Goal: Task Accomplishment & Management: Complete application form

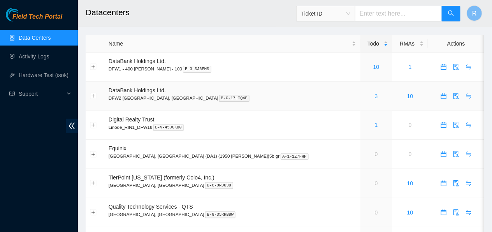
click at [375, 96] on link "3" at bounding box center [376, 96] width 3 height 6
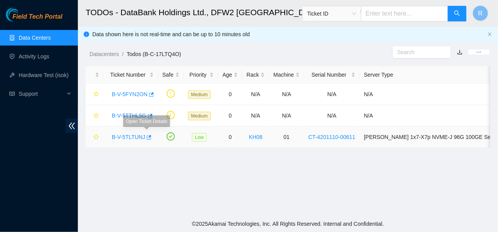
click at [132, 137] on link "B-V-5TLTUNJ" at bounding box center [128, 137] width 33 height 6
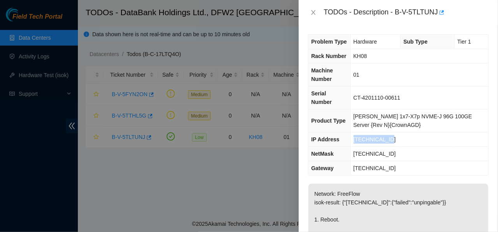
drag, startPoint x: 355, startPoint y: 128, endPoint x: 399, endPoint y: 130, distance: 44.0
click at [399, 132] on td "[TECHNICAL_ID]" at bounding box center [419, 139] width 138 height 14
copy span "[TECHNICAL_ID]"
drag, startPoint x: 358, startPoint y: 144, endPoint x: 402, endPoint y: 145, distance: 43.6
click at [402, 147] on td "[TECHNICAL_ID]" at bounding box center [419, 154] width 138 height 14
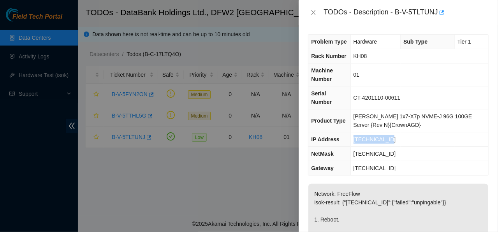
copy span "[TECHNICAL_ID]"
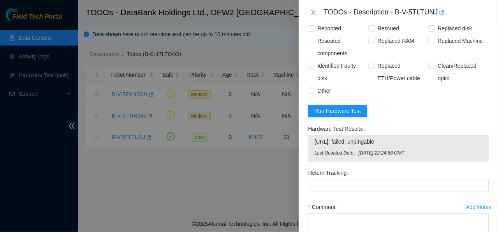
scroll to position [404, 0]
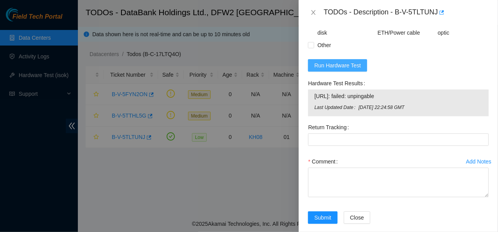
click at [334, 61] on span "Run Hardware Test" at bounding box center [337, 65] width 47 height 9
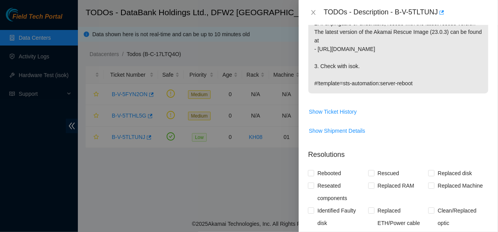
scroll to position [393, 0]
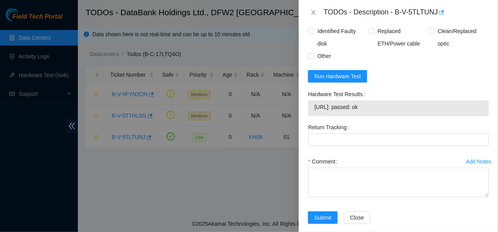
drag, startPoint x: 310, startPoint y: 97, endPoint x: 385, endPoint y: 100, distance: 74.4
click at [385, 100] on div "[URL]: passed: ok" at bounding box center [398, 108] width 181 height 16
copy tbody "[URL]: passed: ok"
click at [238, 175] on div at bounding box center [249, 116] width 498 height 232
click at [261, 161] on div at bounding box center [249, 116] width 498 height 232
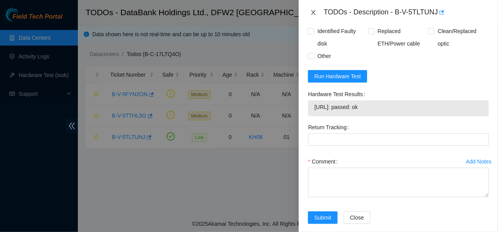
click at [313, 12] on icon "close" at bounding box center [313, 12] width 4 height 5
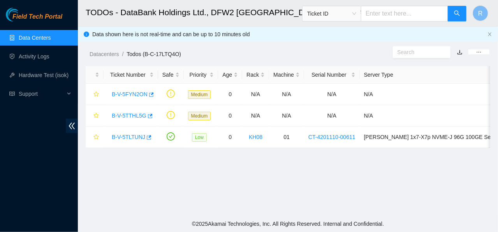
scroll to position [251, 0]
click at [136, 137] on link "B-V-5TLTUNJ" at bounding box center [128, 137] width 33 height 6
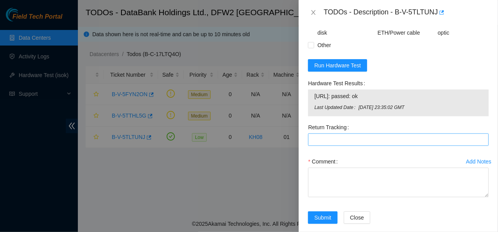
scroll to position [0, 0]
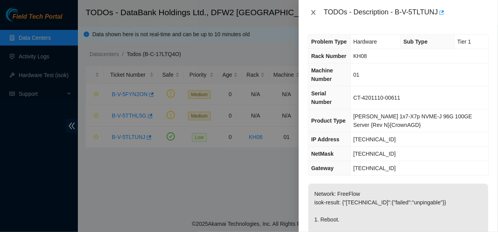
click at [313, 11] on icon "close" at bounding box center [313, 12] width 6 height 6
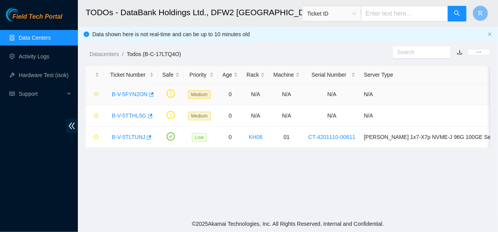
click at [126, 94] on link "B-V-5FYN2ON" at bounding box center [130, 94] width 36 height 6
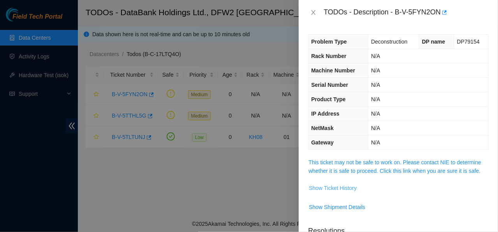
click at [338, 186] on span "Show Ticket History" at bounding box center [333, 188] width 48 height 9
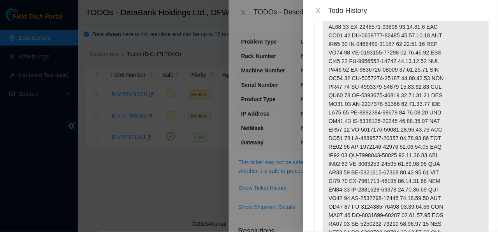
scroll to position [47, 0]
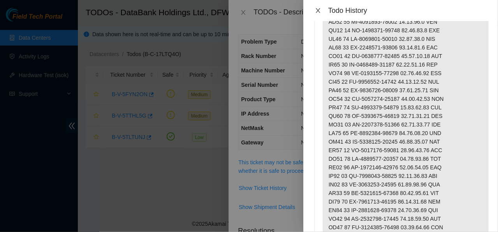
click at [318, 10] on icon "close" at bounding box center [318, 10] width 4 height 5
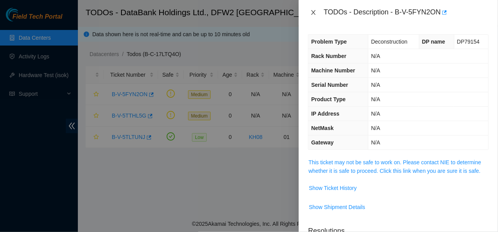
click at [315, 12] on icon "close" at bounding box center [313, 12] width 6 height 6
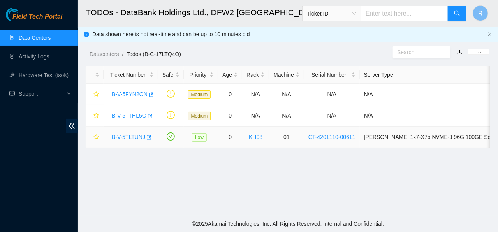
click at [131, 135] on link "B-V-5TLTUNJ" at bounding box center [128, 137] width 33 height 6
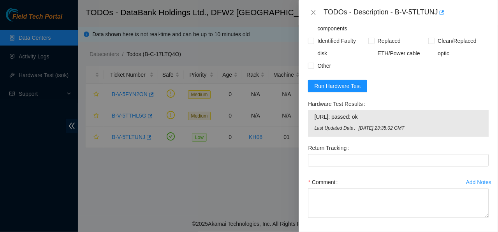
scroll to position [404, 0]
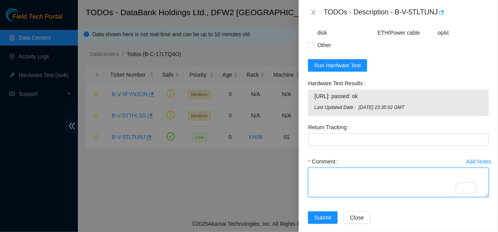
click at [336, 168] on textarea "Comment" at bounding box center [398, 183] width 181 height 30
type textarea "t"
type textarea "T"
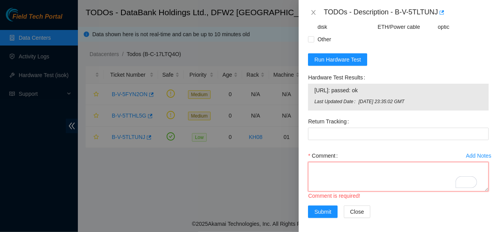
scroll to position [410, 0]
click at [328, 163] on textarea "Comment" at bounding box center [398, 177] width 181 height 30
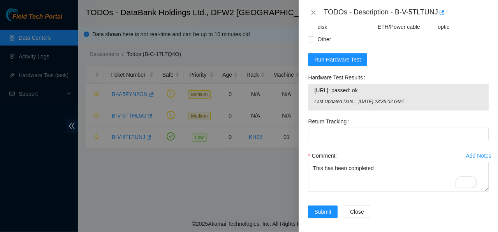
drag, startPoint x: 311, startPoint y: 80, endPoint x: 390, endPoint y: 83, distance: 79.5
click at [390, 84] on div "[URL]: passed: ok Last Updated Date [DATE] 23:35:02 GMT" at bounding box center [398, 97] width 181 height 27
copy tbody "[URL]: passed: ok"
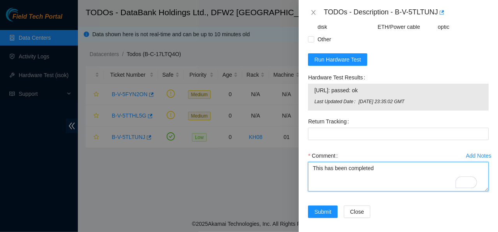
click at [387, 162] on textarea "This has been completed" at bounding box center [398, 177] width 181 height 30
paste textarea "[URL]: passed: ok"
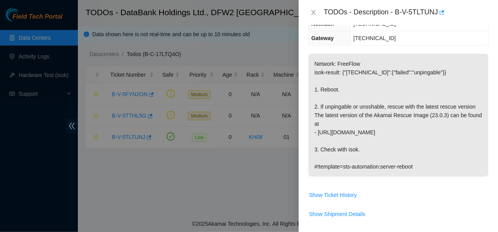
type textarea "This has been completed [URL]: passed: ok"
click at [315, 54] on p "Network: FreeFlow isok-result: {"[TECHNICAL_ID]":{"failed":"unpingable"}} 1. Re…" at bounding box center [398, 115] width 180 height 123
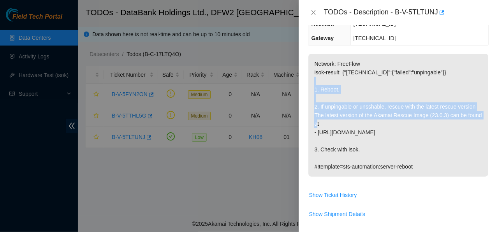
drag, startPoint x: 314, startPoint y: 77, endPoint x: 376, endPoint y: 113, distance: 71.3
click at [376, 113] on p "Network: FreeFlow isok-result: {"[TECHNICAL_ID]":{"failed":"unpingable"}} 1. Re…" at bounding box center [398, 115] width 180 height 123
copy p "1. Reboot. 2. If unpingable or unsshable, rescue with the latest rescue version…"
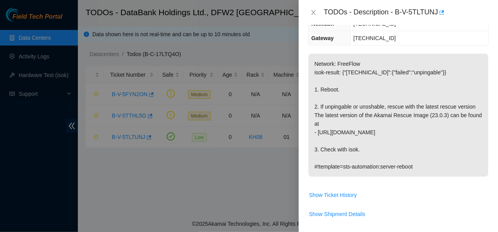
click at [360, 148] on p "Network: FreeFlow isok-result: {"[TECHNICAL_ID]":{"failed":"unpingable"}} 1. Re…" at bounding box center [398, 115] width 180 height 123
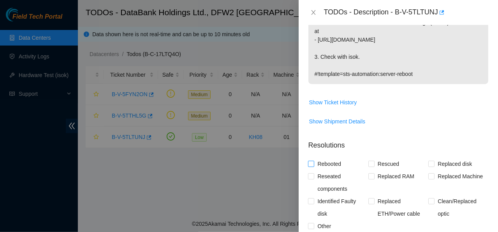
click at [311, 161] on input "Rebooted" at bounding box center [310, 163] width 5 height 5
checkbox input "true"
click at [371, 161] on input "Rescued" at bounding box center [370, 163] width 5 height 5
checkbox input "true"
click at [311, 223] on span at bounding box center [311, 226] width 6 height 6
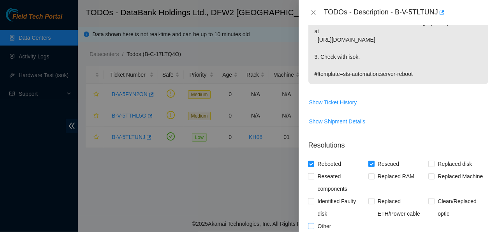
click at [311, 223] on input "Other" at bounding box center [310, 225] width 5 height 5
checkbox input "true"
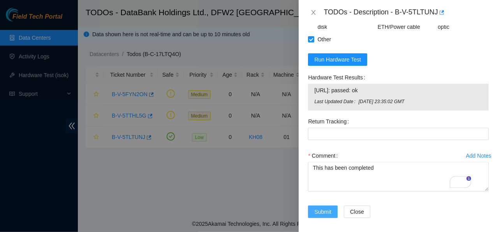
click at [324, 207] on span "Submit" at bounding box center [322, 211] width 17 height 9
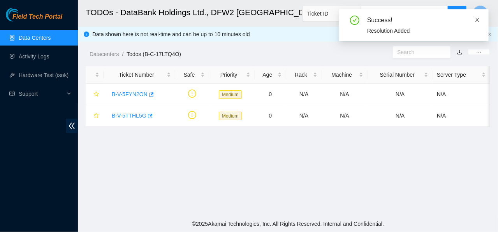
click at [478, 19] on icon "close" at bounding box center [477, 20] width 4 height 4
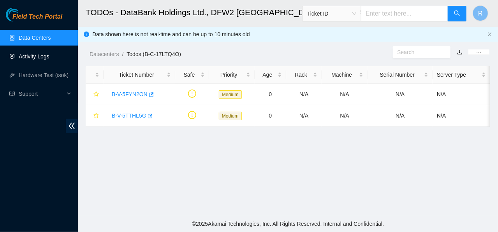
click at [38, 57] on link "Activity Logs" at bounding box center [34, 56] width 31 height 6
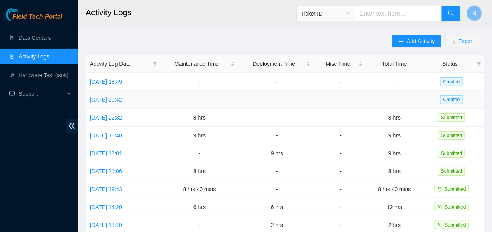
click at [122, 99] on link "[DATE] 20:42" at bounding box center [106, 100] width 32 height 6
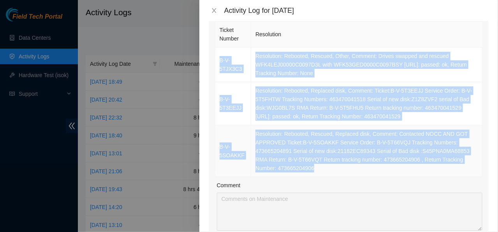
drag, startPoint x: 216, startPoint y: 47, endPoint x: 320, endPoint y: 114, distance: 124.0
click at [326, 165] on tbody "B-V-5TJX3C3 Resolution: Rebooted, Rescued, Other, Comment: Drives swapped and r…" at bounding box center [348, 112] width 267 height 130
copy tbody "B-V-5TJX3C3 Resolution: Rebooted, Rescued, Other, Comment: Drives swapped and r…"
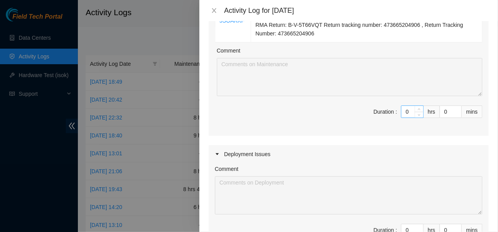
click at [407, 110] on input "0" at bounding box center [412, 112] width 22 height 12
type input "8"
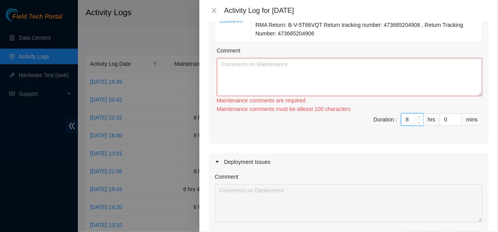
type input "8"
click at [302, 81] on textarea "Comment" at bounding box center [349, 77] width 265 height 38
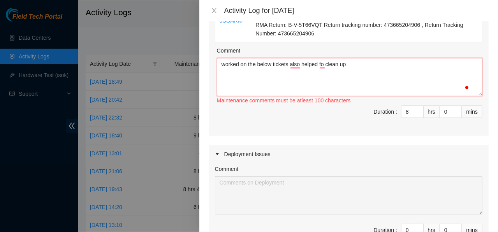
paste textarea "B-V-5TJX3C3 Resolution: Rebooted, Rescued, Other, Comment: Drives swapped and r…"
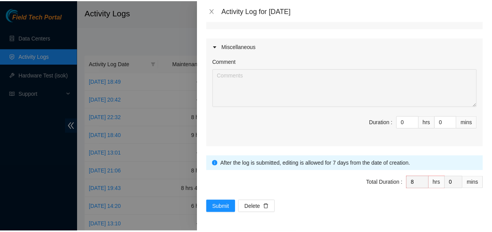
scroll to position [450, 0]
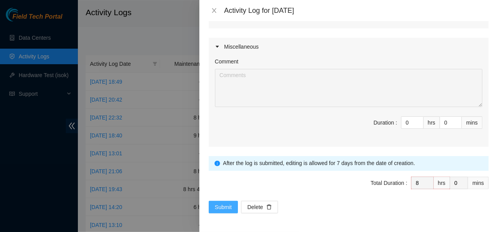
type textarea "worked on the below tickets also helped fo clean up B-V-5TJX3C3 Resolution: Reb…"
click at [218, 203] on span "Submit" at bounding box center [223, 207] width 17 height 9
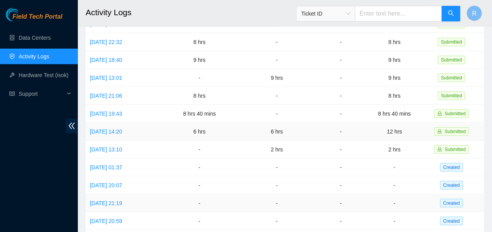
scroll to position [76, 0]
